Goal: Obtain resource: Obtain resource

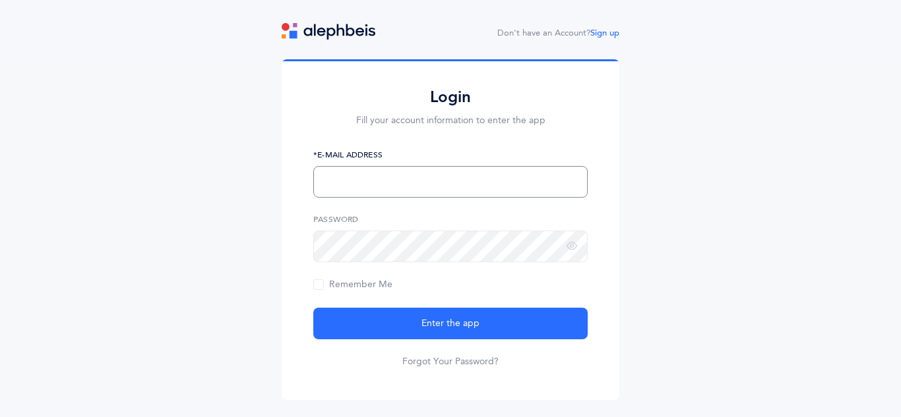
click at [390, 178] on input "text" at bounding box center [450, 182] width 274 height 32
type input "[EMAIL_ADDRESS][DOMAIN_NAME]"
click at [313, 308] on button "Enter the app" at bounding box center [450, 324] width 274 height 32
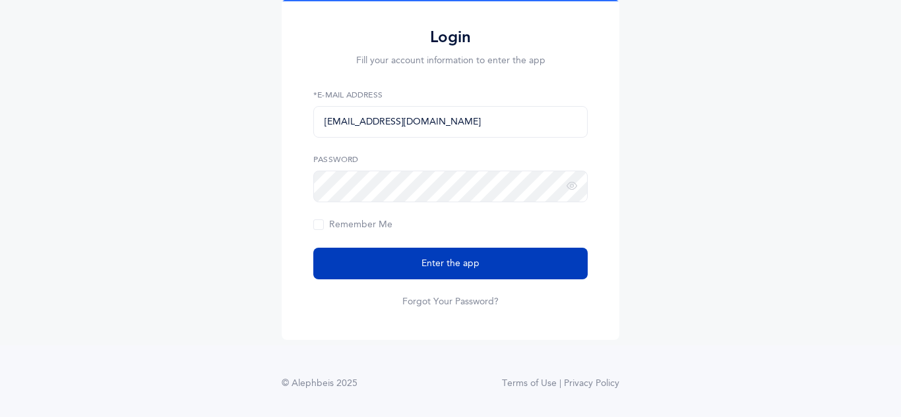
click at [506, 256] on button "Enter the app" at bounding box center [450, 264] width 274 height 32
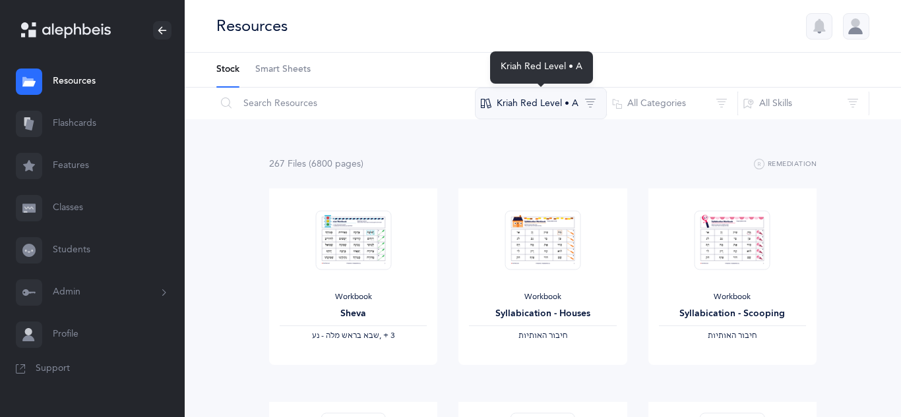
click at [562, 103] on button "Kriah Red Level • A" at bounding box center [541, 104] width 132 height 32
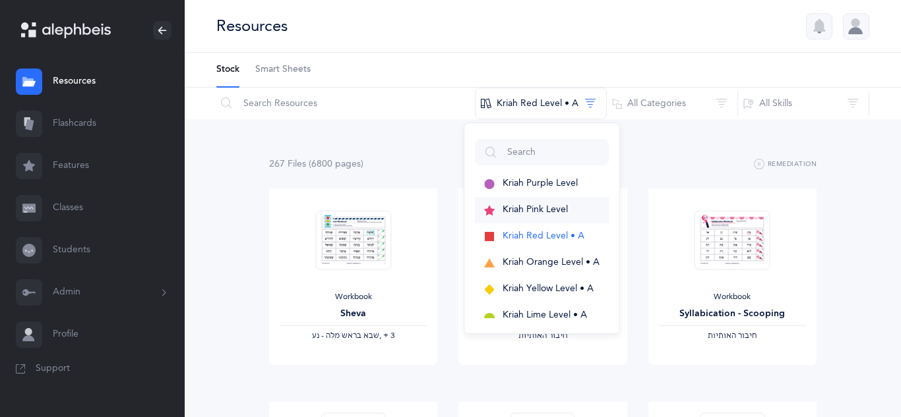
click at [547, 208] on span "Kriah Pink Level" at bounding box center [534, 209] width 65 height 11
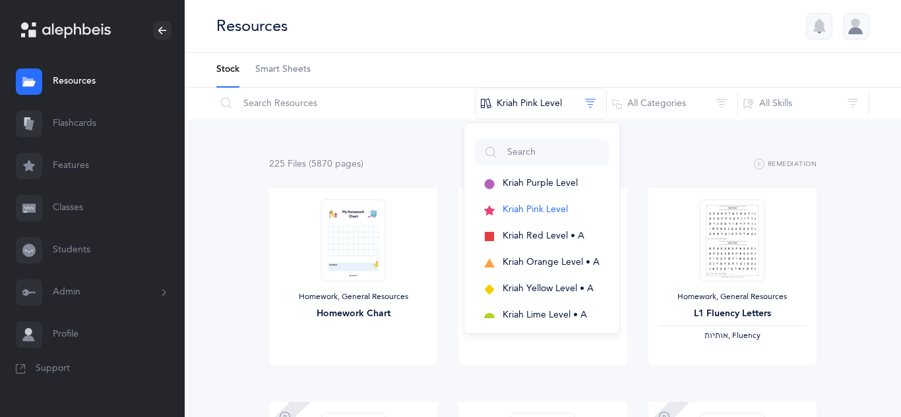
click at [664, 35] on div "Resources" at bounding box center [543, 26] width 716 height 53
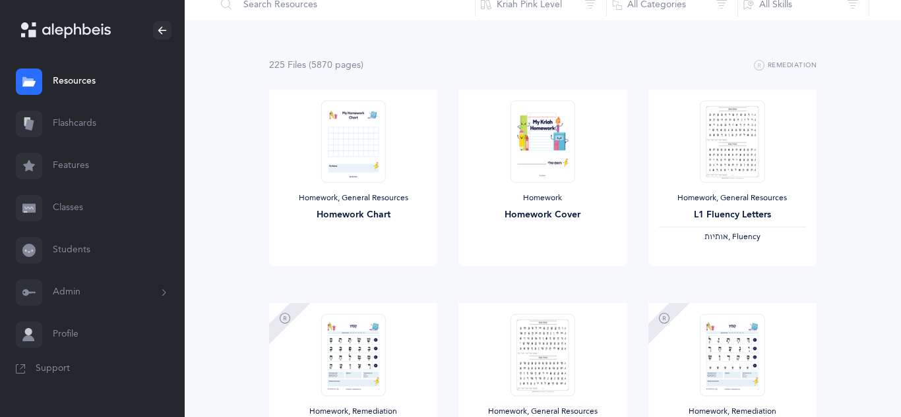
scroll to position [92, 0]
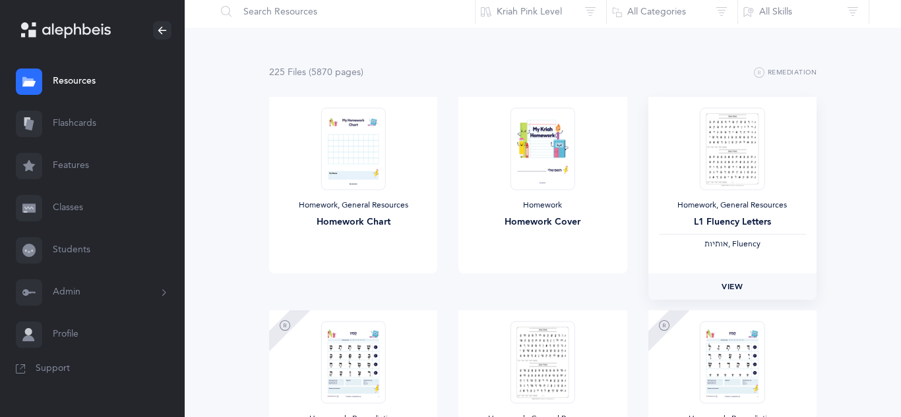
click at [738, 287] on span "View" at bounding box center [731, 287] width 21 height 12
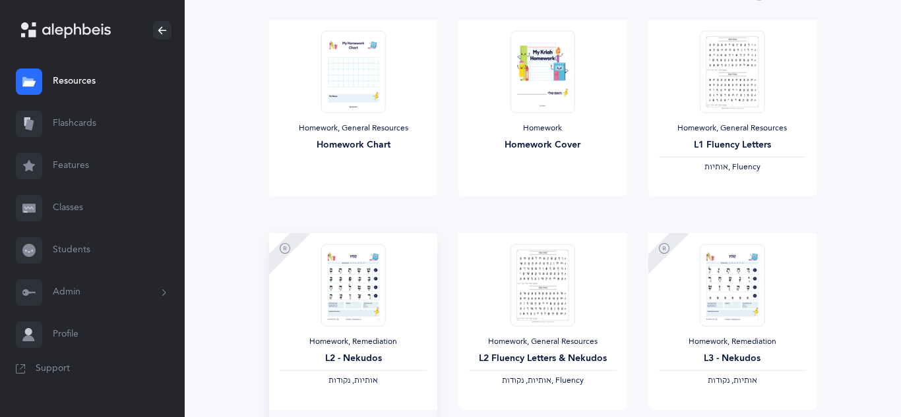
scroll to position [195, 0]
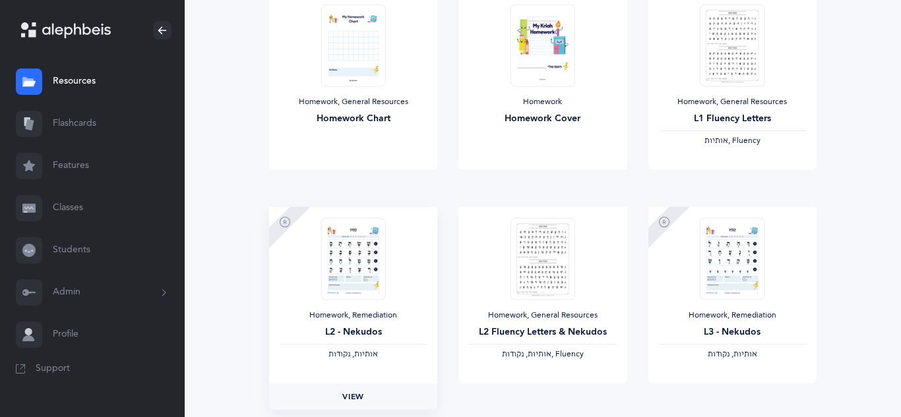
click at [343, 399] on span "View" at bounding box center [352, 397] width 21 height 12
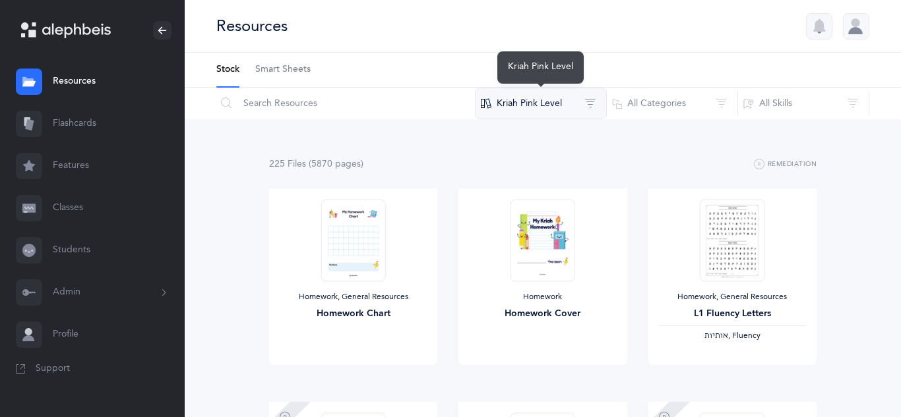
click at [556, 91] on button "Kriah Pink Level" at bounding box center [541, 104] width 132 height 32
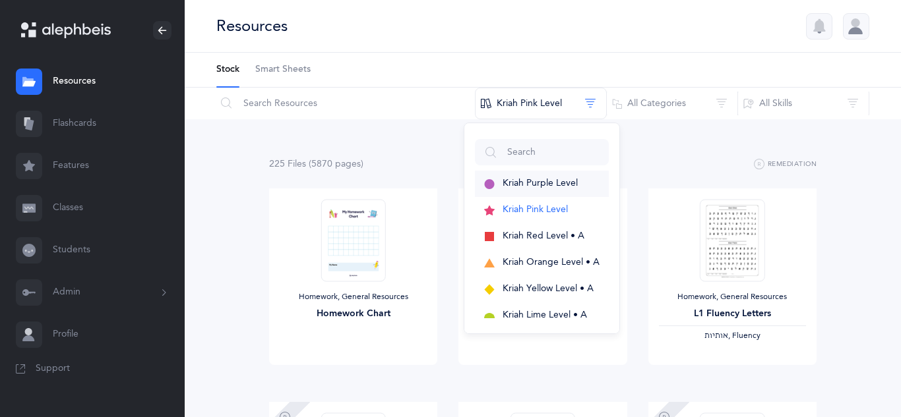
click at [565, 193] on button "Kriah Purple Level" at bounding box center [542, 184] width 134 height 26
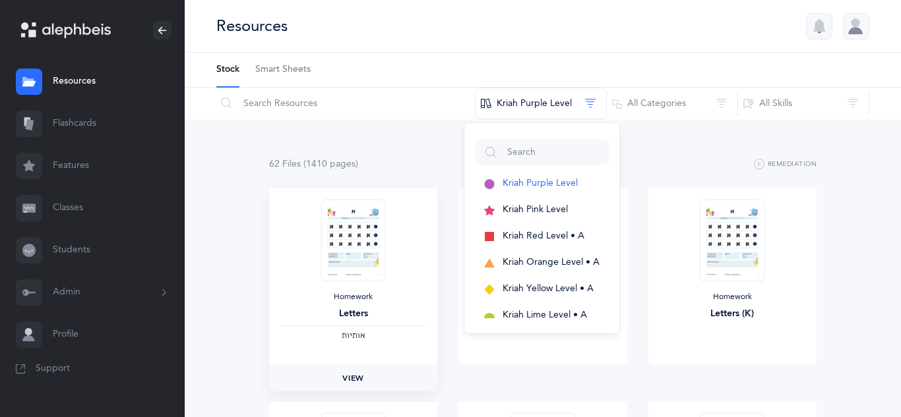
click at [353, 382] on span "View" at bounding box center [352, 379] width 21 height 12
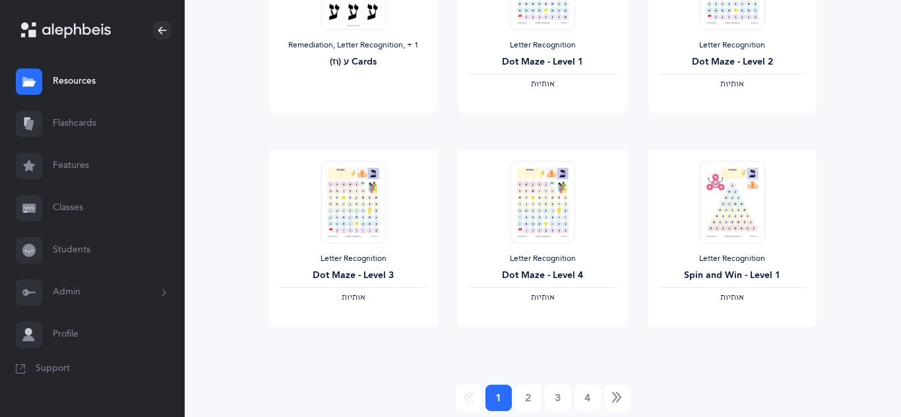
scroll to position [1153, 0]
